Goal: Task Accomplishment & Management: Use online tool/utility

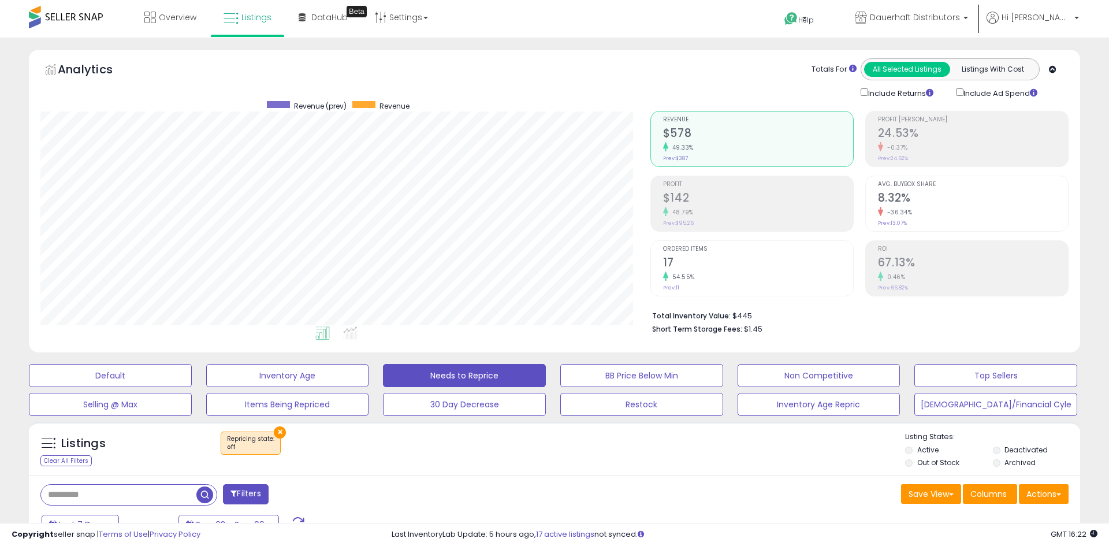
scroll to position [151, 0]
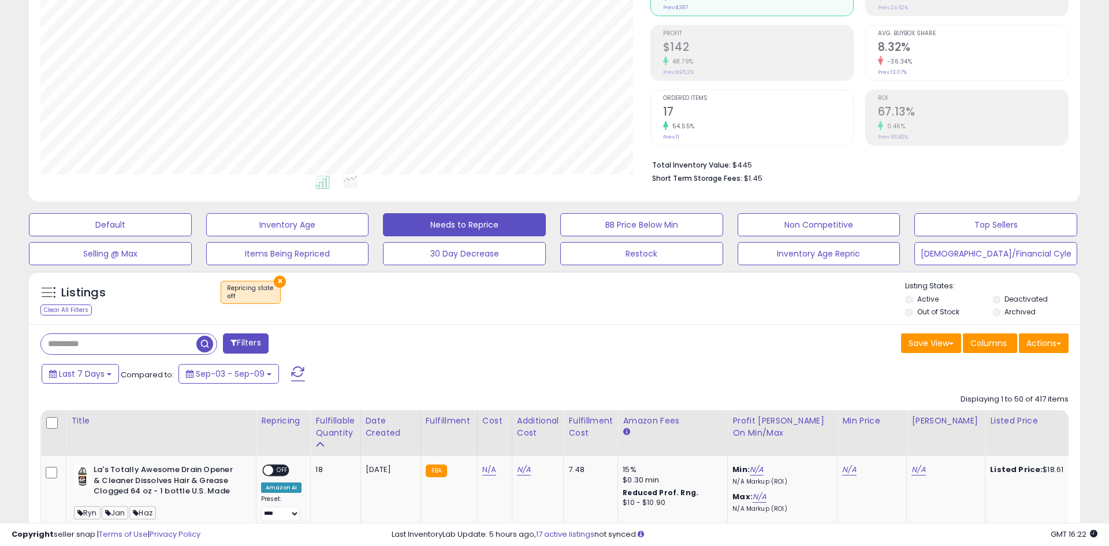
click at [121, 212] on div "Default Inventory Age Needs to Reprice BB Price Below Min Non Competitive Top S…" at bounding box center [554, 236] width 1080 height 58
click at [120, 218] on button "Default" at bounding box center [110, 224] width 163 height 23
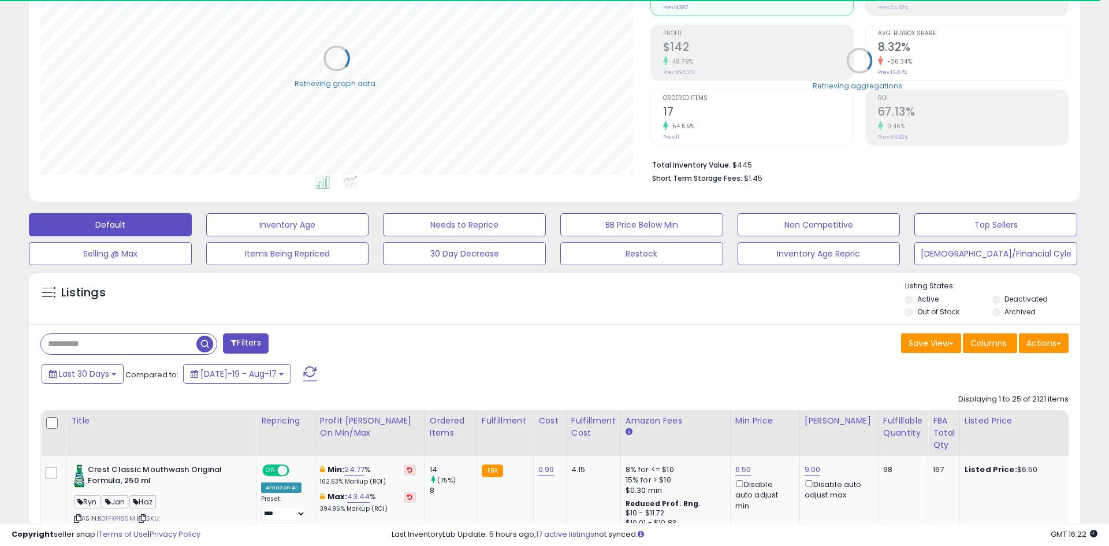
select select "**"
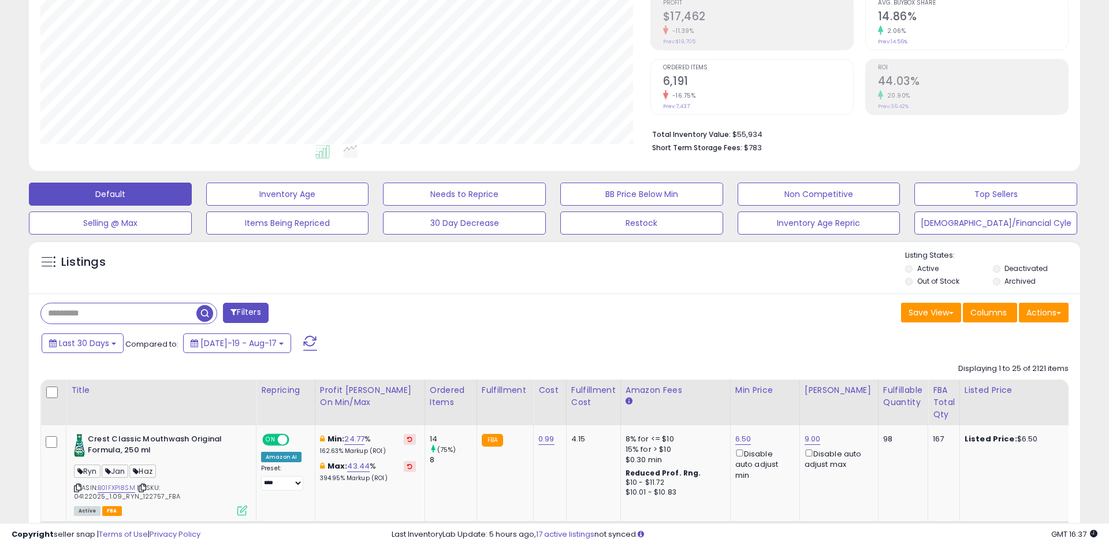
scroll to position [195, 0]
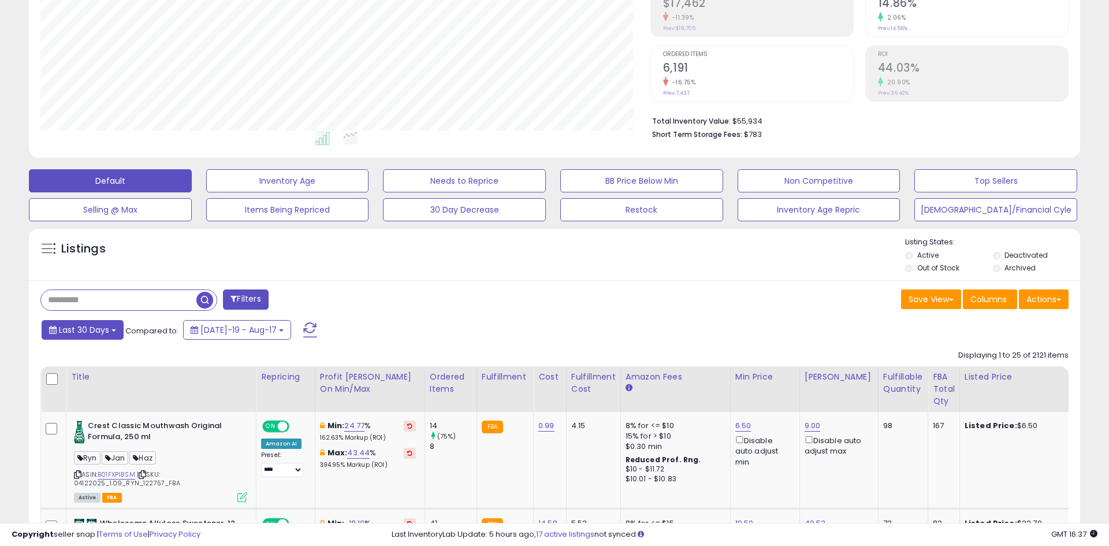
click at [94, 328] on span "Last 30 Days" at bounding box center [84, 330] width 50 height 12
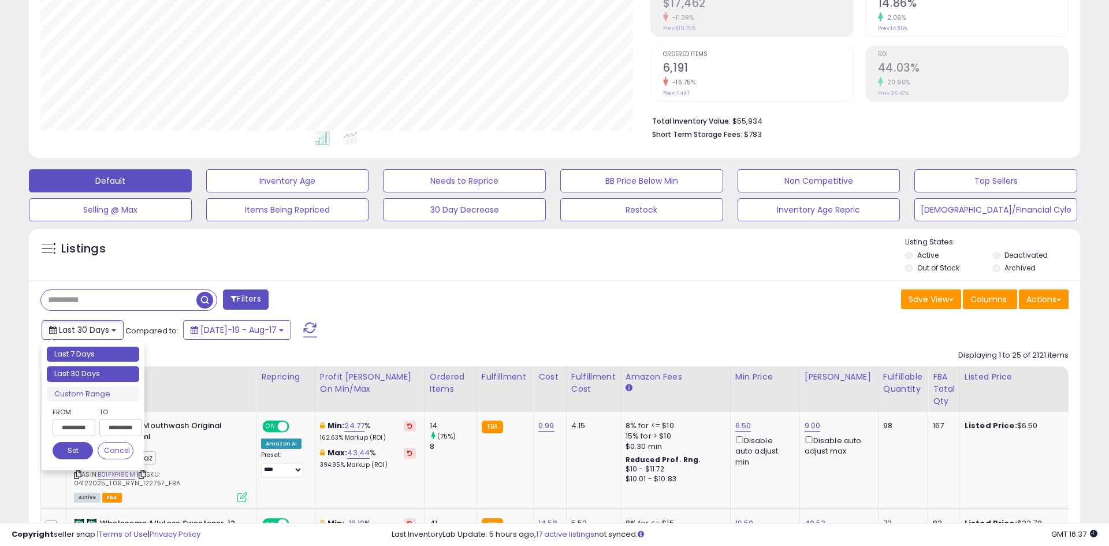
type input "**********"
drag, startPoint x: 86, startPoint y: 352, endPoint x: 92, endPoint y: 344, distance: 9.9
click at [86, 352] on li "Last 7 Days" at bounding box center [93, 355] width 92 height 16
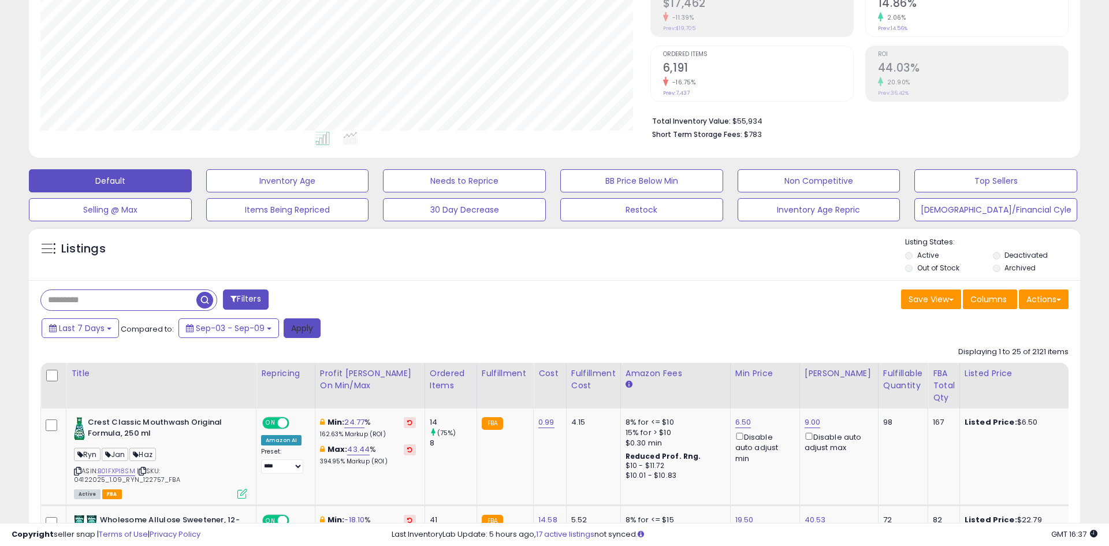
drag, startPoint x: 308, startPoint y: 330, endPoint x: 418, endPoint y: 302, distance: 113.2
click at [308, 329] on button "Apply" at bounding box center [302, 328] width 37 height 20
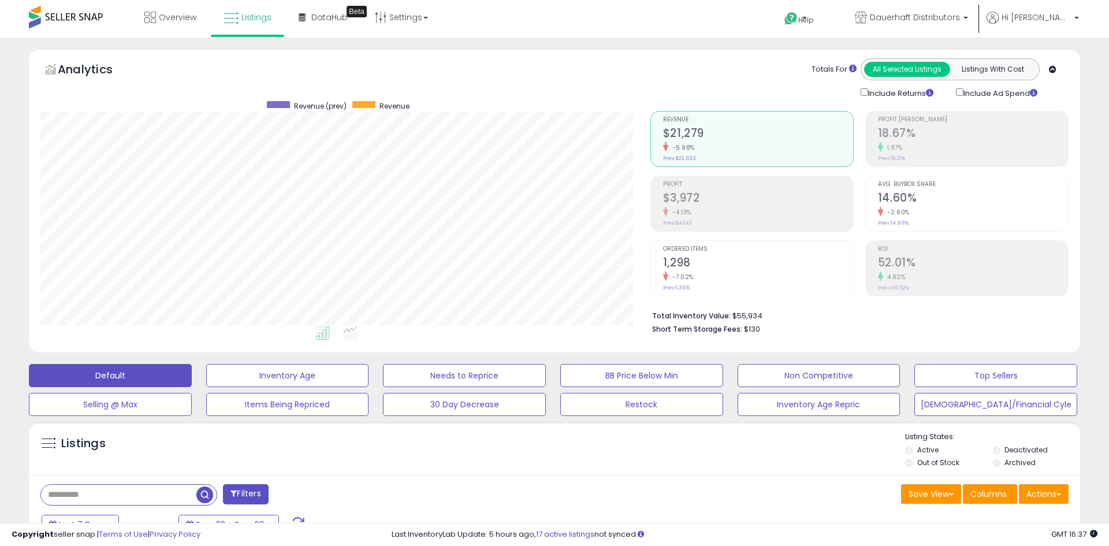
scroll to position [224, 0]
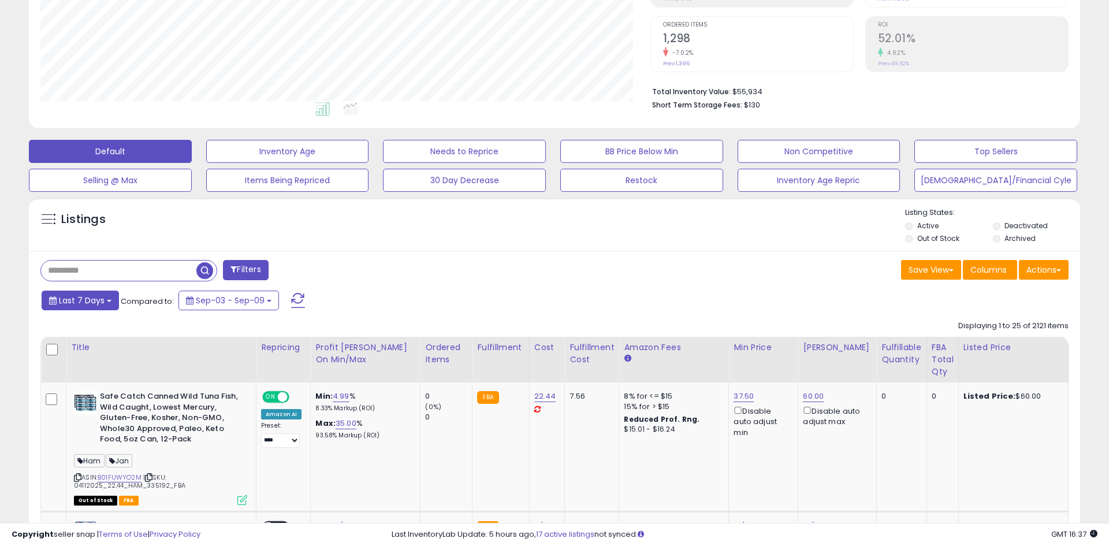
click at [101, 303] on span "Last 7 Days" at bounding box center [82, 301] width 46 height 12
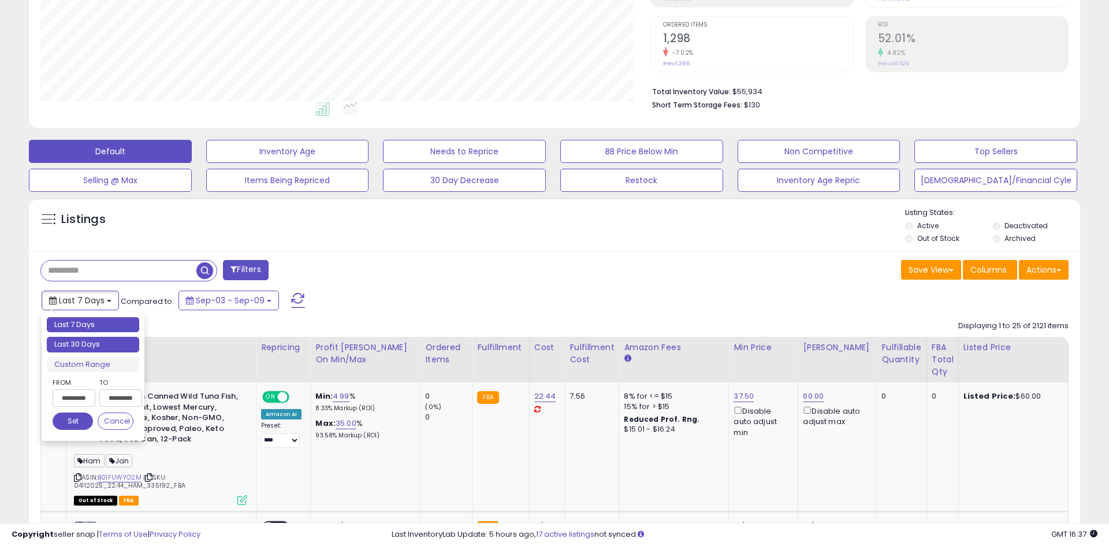
type input "**********"
click at [83, 340] on li "Last 30 Days" at bounding box center [93, 345] width 92 height 16
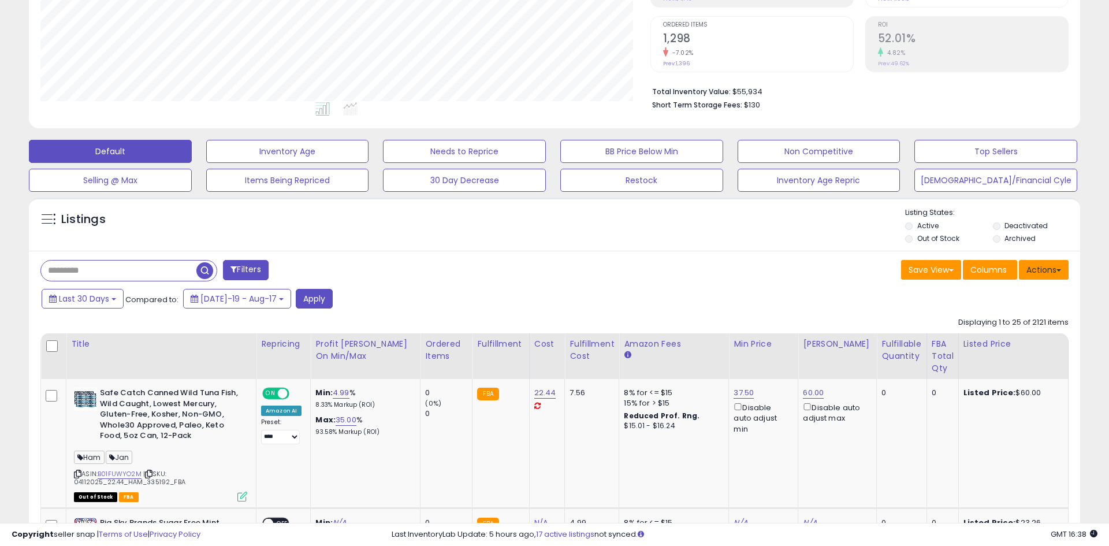
click at [1050, 272] on button "Actions" at bounding box center [1044, 270] width 50 height 20
click at [990, 343] on link "Export All Columns" at bounding box center [997, 344] width 127 height 18
